Goal: Check status: Check status

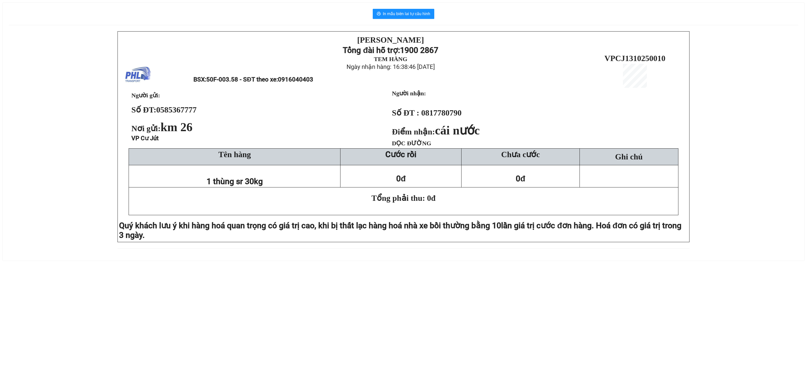
drag, startPoint x: 101, startPoint y: 172, endPoint x: 171, endPoint y: 90, distance: 107.7
click at [101, 172] on div "PHƯƠNG HỒNG LINH Tổng đài hỗ trợ: 1900 2867 TEM HÀNG Ngày nhận hàng: 16:38:46 -…" at bounding box center [404, 142] width 790 height 223
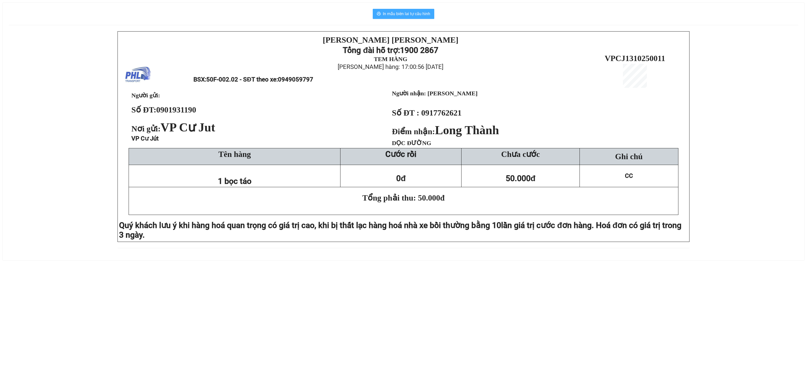
click at [409, 15] on span "In mẫu biên lai tự cấu hình" at bounding box center [406, 14] width 47 height 6
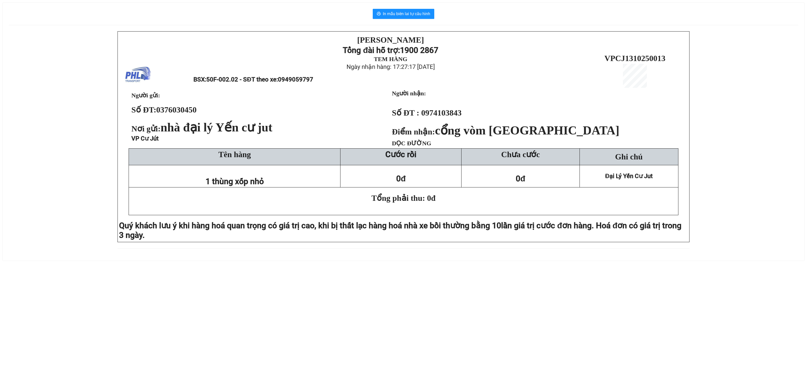
click at [99, 147] on div "[PERSON_NAME][DEMOGRAPHIC_DATA] Tổng đài hỗ trợ: 1900 2867 TEM HÀNG Ngày nhận h…" at bounding box center [404, 142] width 790 height 223
